Goal: Information Seeking & Learning: Learn about a topic

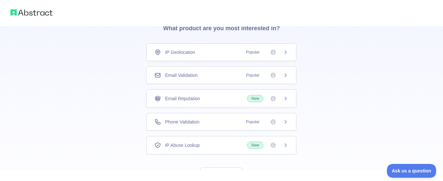
scroll to position [60, 0]
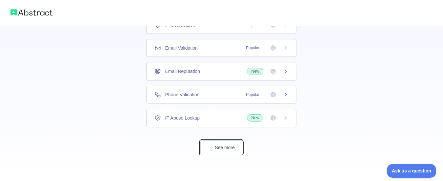
click at [223, 150] on button "See more" at bounding box center [221, 147] width 42 height 15
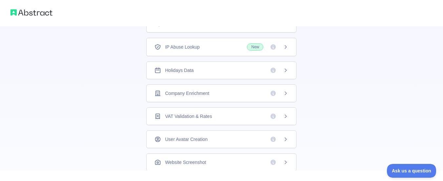
scroll to position [0, 0]
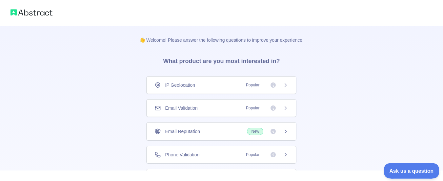
click at [402, 172] on span "Ask us a question" at bounding box center [407, 169] width 49 height 5
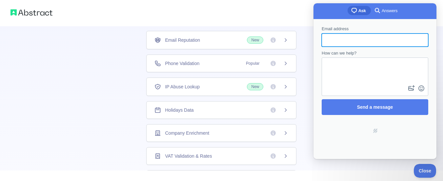
scroll to position [197, 0]
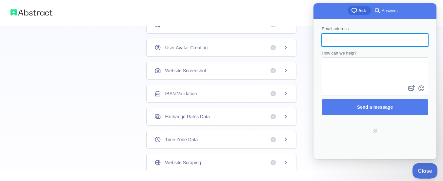
click at [422, 168] on span "Close" at bounding box center [423, 169] width 22 height 5
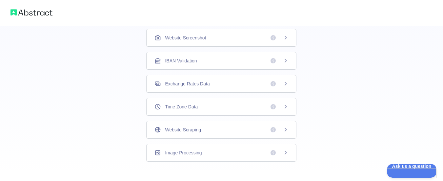
scroll to position [236, 0]
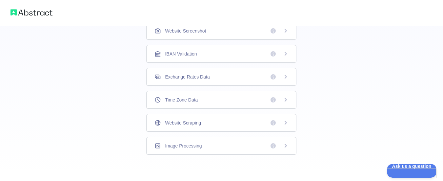
click at [210, 144] on div "Image Processing" at bounding box center [221, 145] width 134 height 7
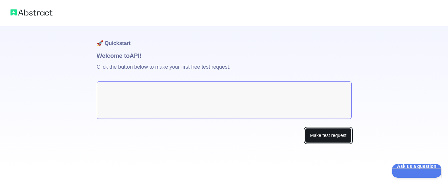
click at [337, 135] on button "Make test request" at bounding box center [328, 135] width 46 height 15
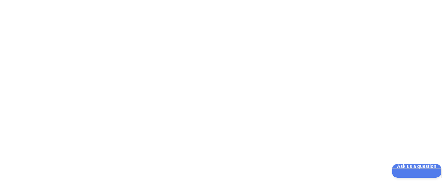
click at [208, 88] on div at bounding box center [224, 90] width 448 height 181
click at [225, 45] on div at bounding box center [224, 90] width 448 height 181
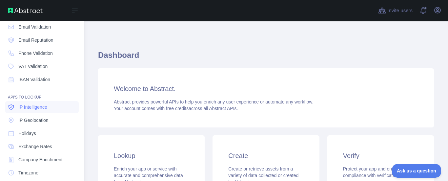
scroll to position [66, 0]
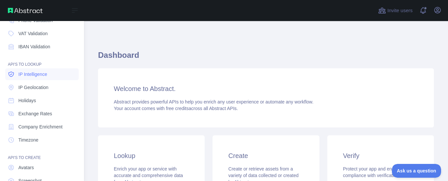
click at [49, 74] on link "IP Intelligence" at bounding box center [41, 74] width 73 height 12
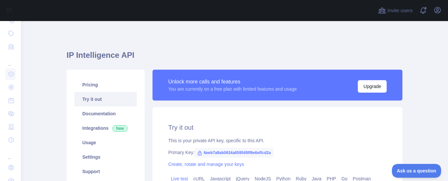
type textarea "**********"
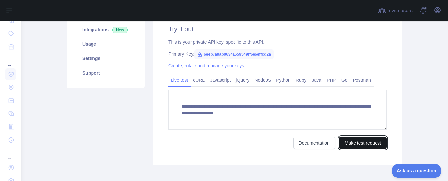
click at [362, 144] on button "Make test request" at bounding box center [363, 142] width 48 height 12
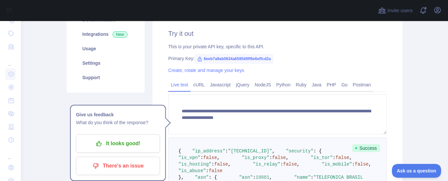
scroll to position [61, 0]
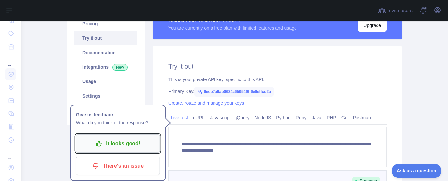
click at [144, 145] on p "It looks good!" at bounding box center [118, 143] width 74 height 11
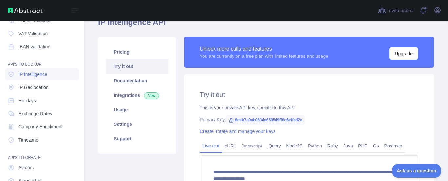
scroll to position [0, 0]
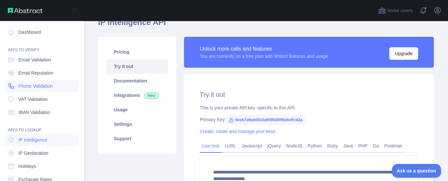
click at [38, 87] on span "Phone Validation" at bounding box center [35, 86] width 34 height 7
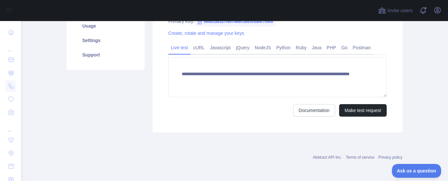
scroll to position [98, 0]
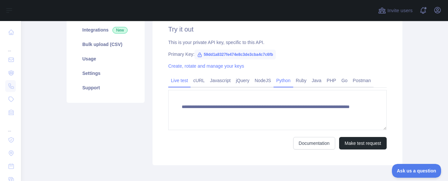
click at [278, 79] on link "Python" at bounding box center [283, 80] width 20 height 10
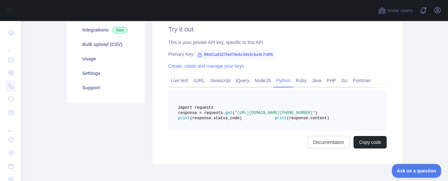
click at [213, 107] on span "import requests" at bounding box center [195, 107] width 35 height 5
click at [242, 107] on pre "import requests response = requests. get ( "[URL][DOMAIN_NAME][PHONE_NUMBER]" )…" at bounding box center [277, 110] width 218 height 41
click at [236, 111] on pre "import requests response = requests. get ( "[URL][DOMAIN_NAME][PHONE_NUMBER]" )…" at bounding box center [277, 110] width 218 height 41
drag, startPoint x: 236, startPoint y: 121, endPoint x: 239, endPoint y: 112, distance: 9.3
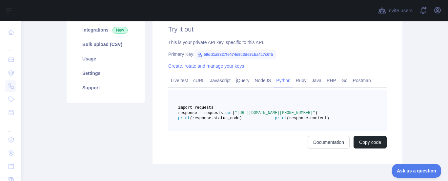
click at [237, 115] on span "response = requests. get ( "[URL][DOMAIN_NAME][PHONE_NUMBER]" )" at bounding box center [247, 112] width 139 height 5
click at [239, 112] on pre "import requests response = requests. get ( "[URL][DOMAIN_NAME][PHONE_NUMBER]" )…" at bounding box center [277, 110] width 218 height 41
click at [238, 113] on pre "import requests response = requests. get ( "[URL][DOMAIN_NAME][PHONE_NUMBER]" )…" at bounding box center [277, 110] width 218 height 41
click at [302, 128] on pre "import requests response = requests. get ( "[URL][DOMAIN_NAME][PHONE_NUMBER]" )…" at bounding box center [277, 110] width 218 height 41
click at [213, 107] on span "import requests" at bounding box center [195, 107] width 35 height 5
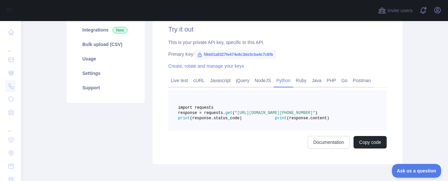
click at [213, 107] on span "import requests" at bounding box center [195, 107] width 35 height 5
click at [213, 106] on span "import requests" at bounding box center [195, 107] width 35 height 5
click at [234, 105] on pre "import requests response = requests. get ( "[URL][DOMAIN_NAME][PHONE_NUMBER]" )…" at bounding box center [277, 110] width 218 height 41
click at [240, 130] on pre "import requests response = requests. get ( "[URL][DOMAIN_NAME][PHONE_NUMBER]" )…" at bounding box center [277, 110] width 218 height 41
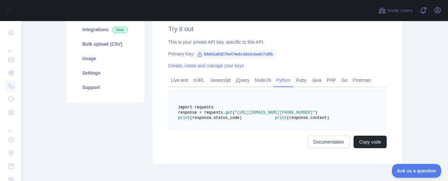
scroll to position [131, 0]
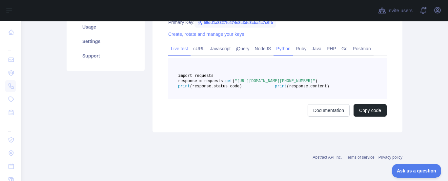
click at [180, 48] on link "Live test" at bounding box center [179, 48] width 22 height 10
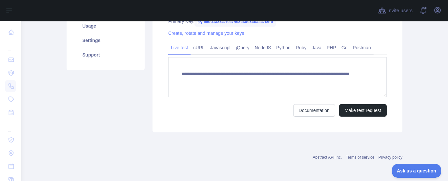
scroll to position [131, 0]
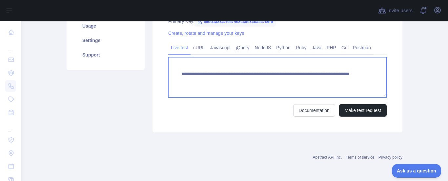
click at [272, 83] on textarea "**********" at bounding box center [277, 77] width 218 height 40
click at [198, 74] on textarea "**********" at bounding box center [277, 77] width 218 height 40
click at [323, 81] on textarea "**********" at bounding box center [277, 77] width 218 height 40
type textarea "**********"
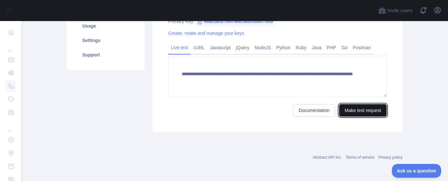
click at [349, 114] on button "Make test request" at bounding box center [363, 110] width 48 height 12
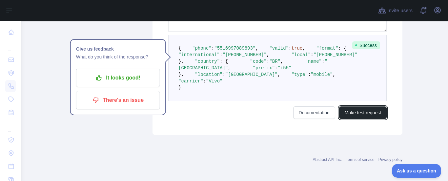
scroll to position [229, 0]
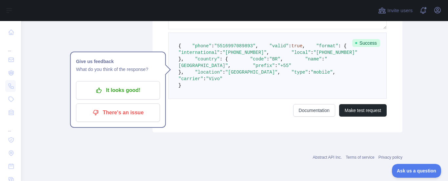
click at [197, 99] on pre "{ "phone" : "[PHONE_NUMBER]" , "valid" : true , "format" : { "international" : …" at bounding box center [277, 65] width 218 height 66
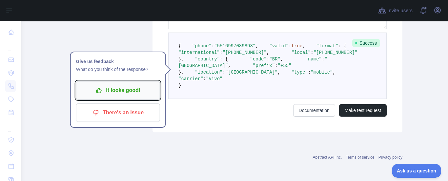
click at [123, 85] on p "It looks good!" at bounding box center [118, 90] width 74 height 11
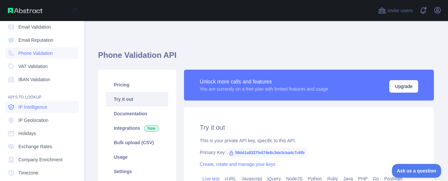
scroll to position [66, 0]
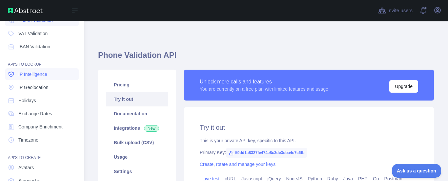
click at [54, 75] on link "IP Intelligence" at bounding box center [41, 74] width 73 height 12
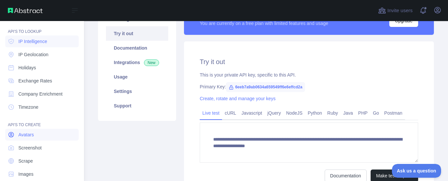
scroll to position [108, 0]
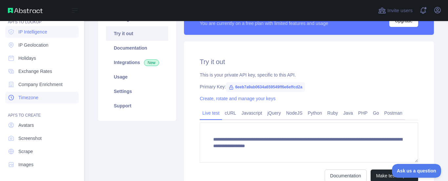
click at [20, 95] on span "Timezone" at bounding box center [28, 97] width 20 height 7
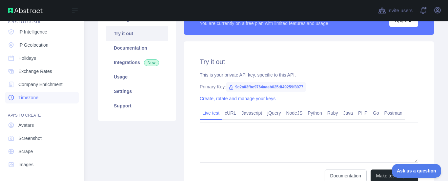
type textarea "**********"
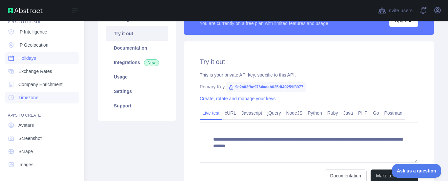
scroll to position [42, 0]
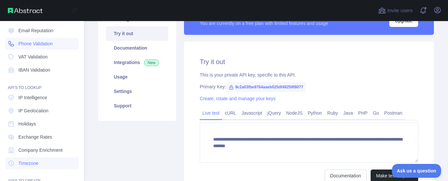
click at [49, 43] on span "Phone Validation" at bounding box center [35, 43] width 34 height 7
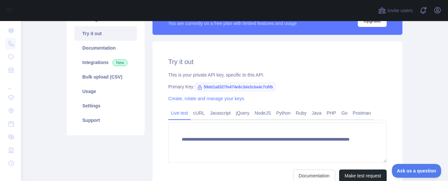
scroll to position [33, 0]
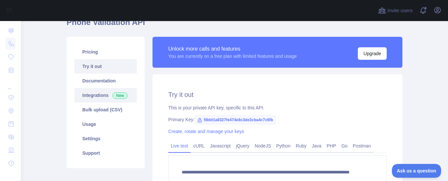
click at [98, 98] on link "Integrations New" at bounding box center [105, 95] width 62 height 14
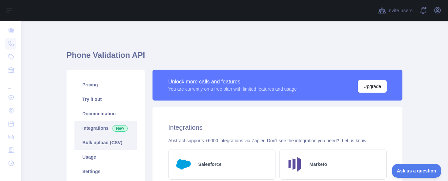
scroll to position [33, 0]
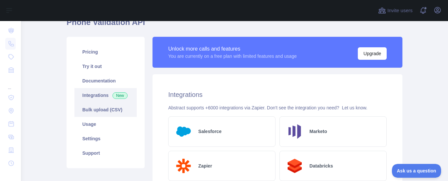
click at [108, 112] on link "Bulk upload (CSV)" at bounding box center [105, 109] width 62 height 14
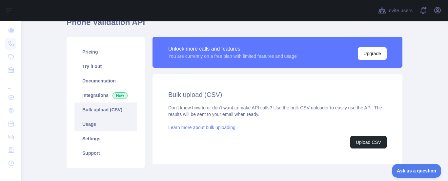
click at [107, 125] on link "Usage" at bounding box center [105, 124] width 62 height 14
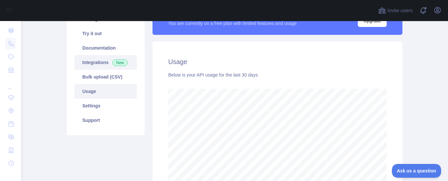
scroll to position [33, 0]
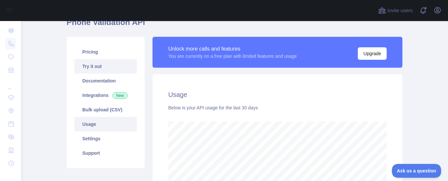
click at [103, 67] on link "Try it out" at bounding box center [105, 66] width 62 height 14
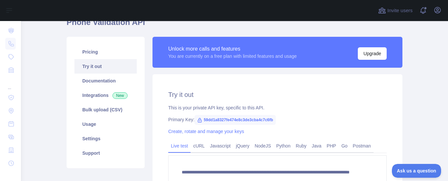
scroll to position [66, 0]
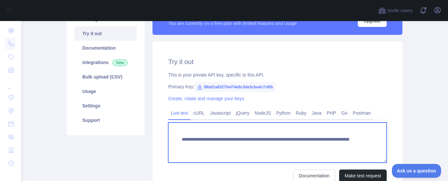
drag, startPoint x: 331, startPoint y: 145, endPoint x: 294, endPoint y: 146, distance: 37.1
click at [294, 146] on textarea "**********" at bounding box center [277, 142] width 218 height 40
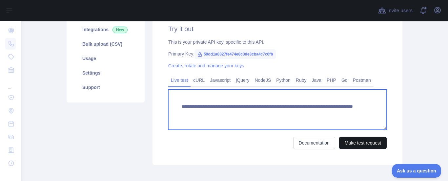
type textarea "**********"
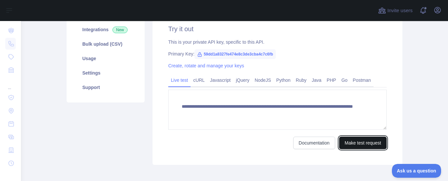
click at [349, 142] on button "Make test request" at bounding box center [363, 142] width 48 height 12
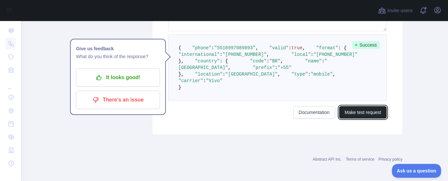
scroll to position [164, 0]
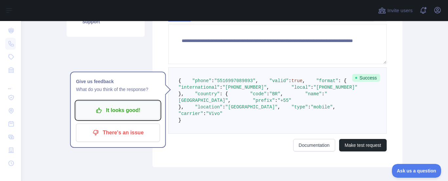
click at [150, 109] on p "It looks good!" at bounding box center [118, 110] width 74 height 11
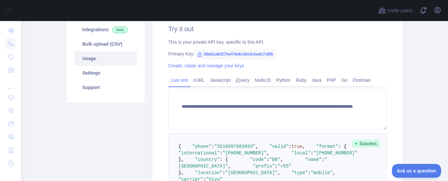
scroll to position [33, 0]
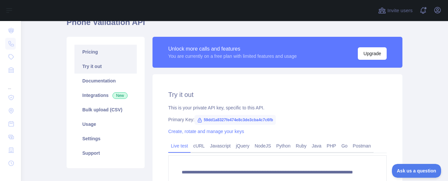
click at [97, 49] on link "Pricing" at bounding box center [105, 52] width 62 height 14
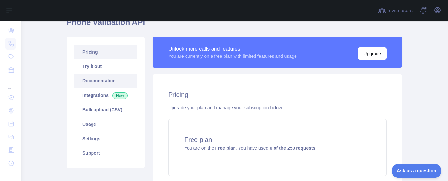
click at [96, 84] on link "Documentation" at bounding box center [105, 80] width 62 height 14
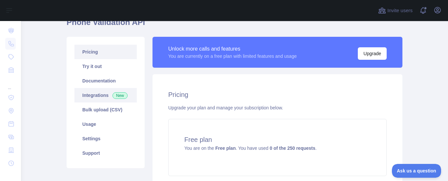
click at [91, 96] on link "Integrations New" at bounding box center [105, 95] width 62 height 14
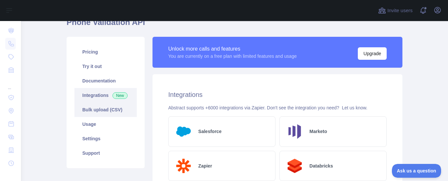
click at [93, 109] on link "Bulk upload (CSV)" at bounding box center [105, 109] width 62 height 14
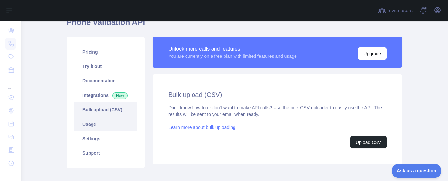
click at [111, 119] on link "Usage" at bounding box center [105, 124] width 62 height 14
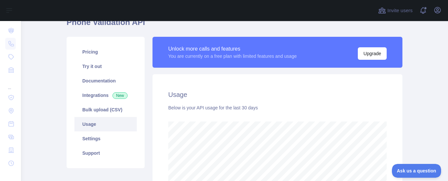
scroll to position [98, 0]
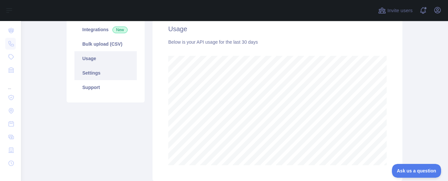
click at [103, 70] on link "Settings" at bounding box center [105, 73] width 62 height 14
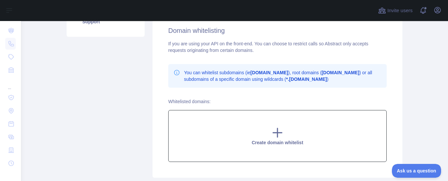
scroll to position [131, 0]
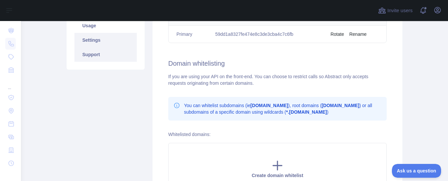
click at [93, 59] on link "Support" at bounding box center [105, 54] width 62 height 14
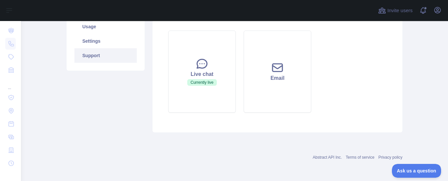
scroll to position [32, 0]
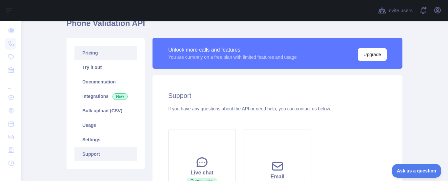
click at [92, 55] on link "Pricing" at bounding box center [105, 53] width 62 height 14
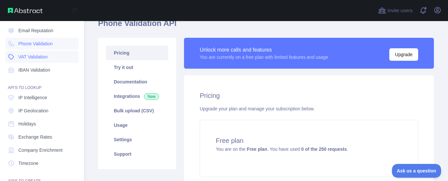
click at [30, 56] on span "VAT Validation" at bounding box center [32, 56] width 29 height 7
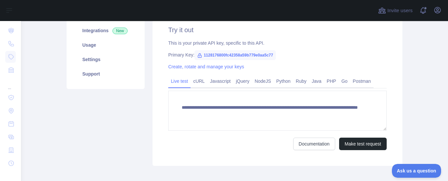
scroll to position [32, 0]
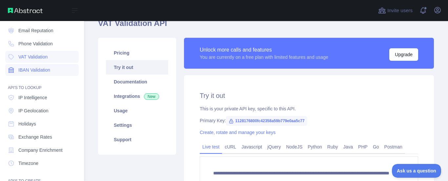
click at [20, 74] on link "IBAN Validation" at bounding box center [41, 70] width 73 height 12
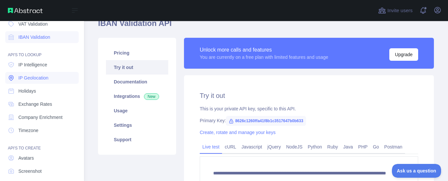
click at [38, 79] on span "IP Geolocation" at bounding box center [33, 77] width 30 height 7
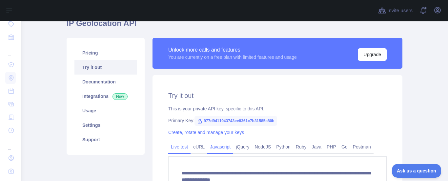
scroll to position [65, 0]
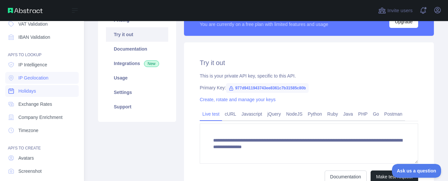
click at [39, 90] on link "Holidays" at bounding box center [41, 91] width 73 height 12
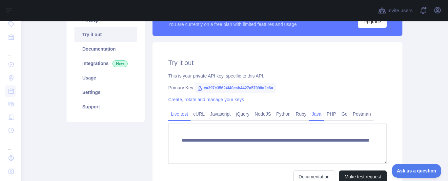
scroll to position [97, 0]
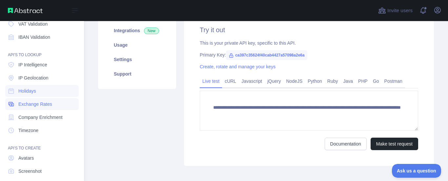
click at [30, 104] on span "Exchange Rates" at bounding box center [35, 104] width 34 height 7
click at [46, 118] on span "Company Enrichment" at bounding box center [40, 117] width 44 height 7
click at [39, 103] on span "Exchange Rates" at bounding box center [35, 104] width 34 height 7
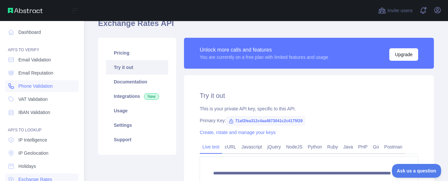
click at [36, 87] on span "Phone Validation" at bounding box center [35, 86] width 34 height 7
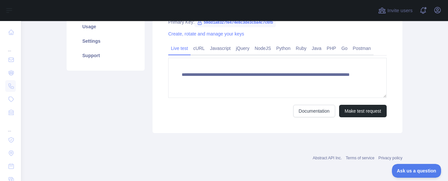
scroll to position [97, 0]
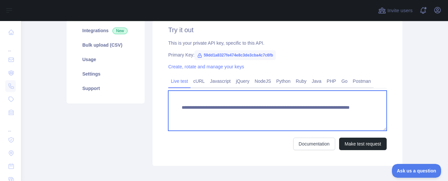
drag, startPoint x: 275, startPoint y: 107, endPoint x: 168, endPoint y: 107, distance: 106.5
click at [168, 107] on textarea "**********" at bounding box center [277, 110] width 218 height 40
click at [304, 126] on textarea "**********" at bounding box center [277, 110] width 218 height 40
drag, startPoint x: 293, startPoint y: 114, endPoint x: 165, endPoint y: 97, distance: 129.3
click at [165, 97] on div "**********" at bounding box center [277, 88] width 250 height 156
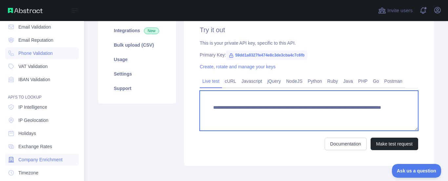
scroll to position [66, 0]
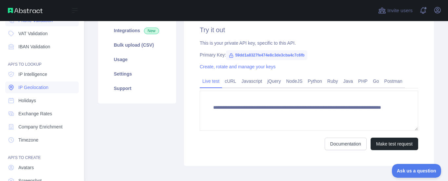
click at [42, 88] on span "IP Geolocation" at bounding box center [33, 87] width 30 height 7
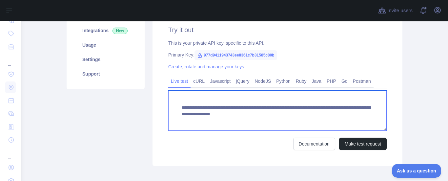
click at [222, 100] on textarea "**********" at bounding box center [277, 110] width 218 height 40
drag, startPoint x: 174, startPoint y: 106, endPoint x: 178, endPoint y: 107, distance: 4.1
click at [176, 107] on textarea "**********" at bounding box center [277, 110] width 218 height 40
paste textarea "**********"
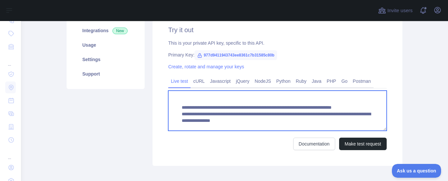
click at [294, 113] on textarea "**********" at bounding box center [277, 110] width 218 height 40
click at [293, 113] on textarea "**********" at bounding box center [277, 110] width 218 height 40
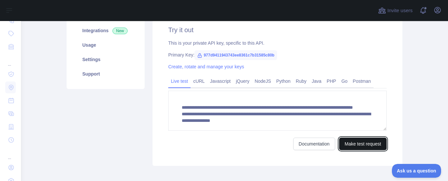
click at [361, 142] on button "Make test request" at bounding box center [363, 143] width 48 height 12
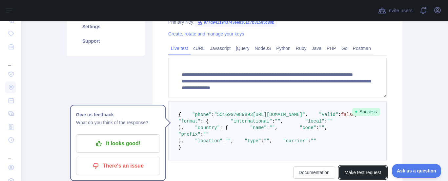
scroll to position [97, 0]
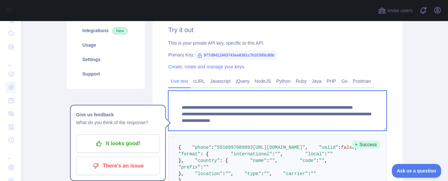
click at [353, 120] on textarea "**********" at bounding box center [277, 110] width 218 height 40
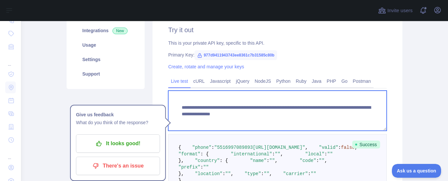
click at [201, 120] on textarea "**********" at bounding box center [277, 110] width 218 height 40
click at [208, 121] on textarea "**********" at bounding box center [277, 110] width 218 height 40
paste textarea "**********"
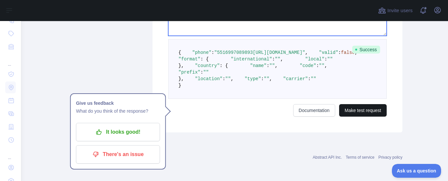
type textarea "**********"
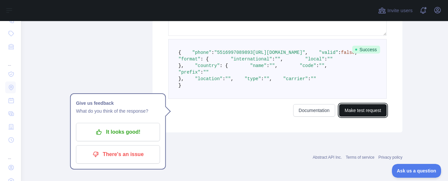
click at [369, 115] on button "Make test request" at bounding box center [363, 110] width 48 height 12
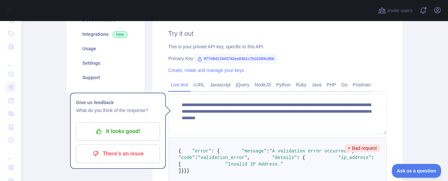
scroll to position [159, 0]
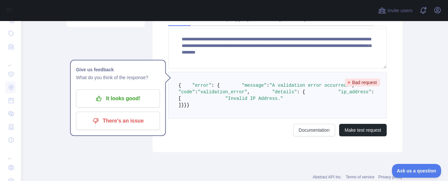
click at [387, 152] on div "**********" at bounding box center [277, 50] width 250 height 204
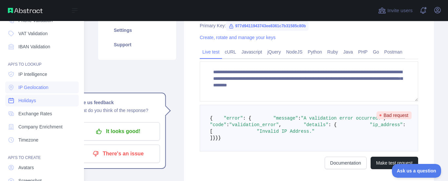
click at [30, 104] on link "Holidays" at bounding box center [41, 100] width 73 height 12
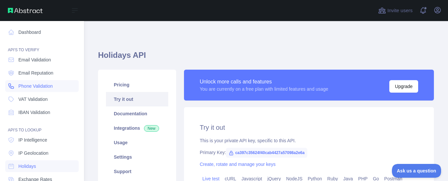
click at [44, 83] on span "Phone Validation" at bounding box center [35, 86] width 34 height 7
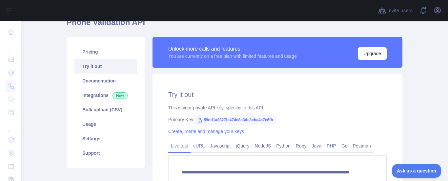
scroll to position [98, 0]
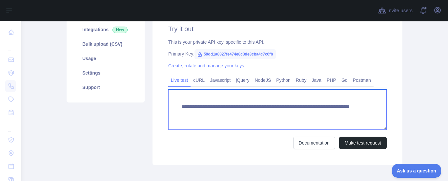
drag, startPoint x: 199, startPoint y: 111, endPoint x: 348, endPoint y: 128, distance: 150.8
click at [349, 129] on textarea "**********" at bounding box center [277, 109] width 218 height 40
click at [341, 108] on textarea "**********" at bounding box center [277, 109] width 218 height 40
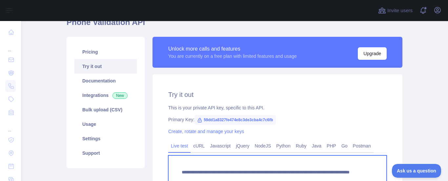
scroll to position [66, 0]
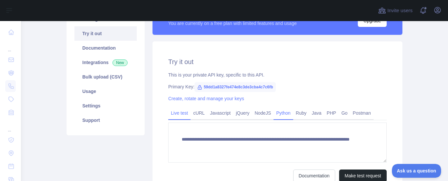
click at [282, 117] on link "Python" at bounding box center [283, 112] width 20 height 10
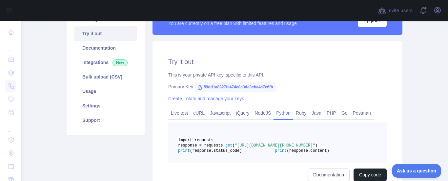
scroll to position [131, 0]
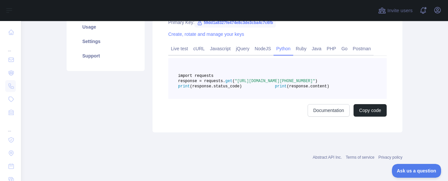
drag, startPoint x: 302, startPoint y: 89, endPoint x: 279, endPoint y: 91, distance: 23.0
click at [279, 83] on span ""[URL][DOMAIN_NAME][PHONE_NUMBER]"" at bounding box center [275, 81] width 80 height 5
click at [271, 99] on pre "import requests response = requests. get ( "[URL][DOMAIN_NAME][PHONE_NUMBER]" )…" at bounding box center [277, 78] width 218 height 41
click at [239, 75] on pre "import requests response = requests. get ( "[URL][DOMAIN_NAME][PHONE_NUMBER]" )…" at bounding box center [277, 78] width 218 height 41
click at [243, 74] on pre "import requests response = requests. get ( "[URL][DOMAIN_NAME][PHONE_NUMBER]" )…" at bounding box center [277, 78] width 218 height 41
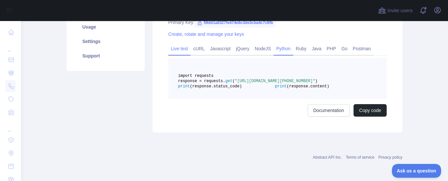
click at [179, 49] on link "Live test" at bounding box center [179, 48] width 22 height 10
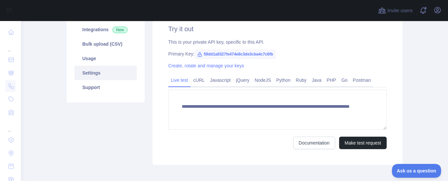
scroll to position [66, 0]
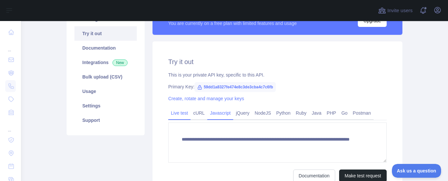
click at [225, 113] on link "Javascript" at bounding box center [220, 112] width 26 height 10
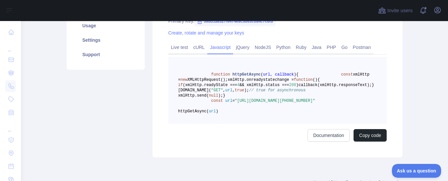
scroll to position [0, 0]
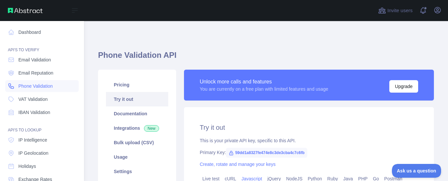
click at [45, 86] on span "Phone Validation" at bounding box center [35, 86] width 34 height 7
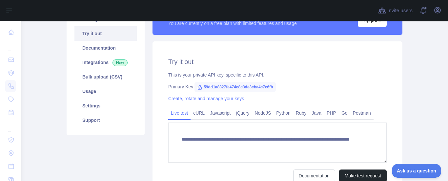
scroll to position [98, 0]
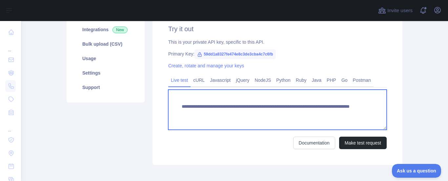
drag, startPoint x: 334, startPoint y: 114, endPoint x: 294, endPoint y: 117, distance: 40.0
click at [294, 117] on textarea "**********" at bounding box center [277, 109] width 218 height 40
type textarea "**********"
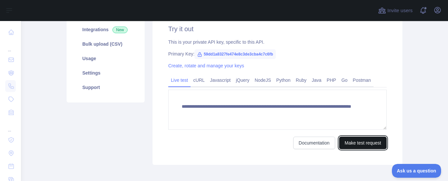
click at [354, 145] on button "Make test request" at bounding box center [363, 142] width 48 height 12
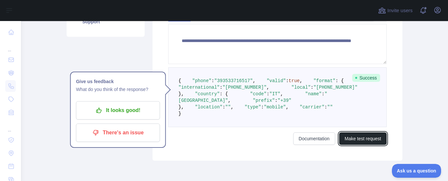
scroll to position [197, 0]
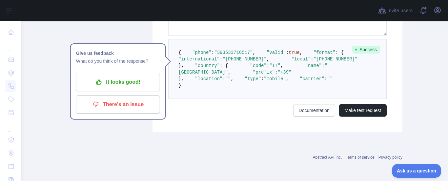
click at [327, 81] on span """" at bounding box center [330, 78] width 6 height 5
click at [222, 99] on pre "{ "phone" : "[PHONE_NUMBER]" , "valid" : true , "format" : { "international" : …" at bounding box center [277, 69] width 218 height 60
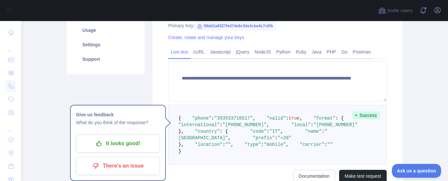
scroll to position [159, 0]
